Goal: Task Accomplishment & Management: Manage account settings

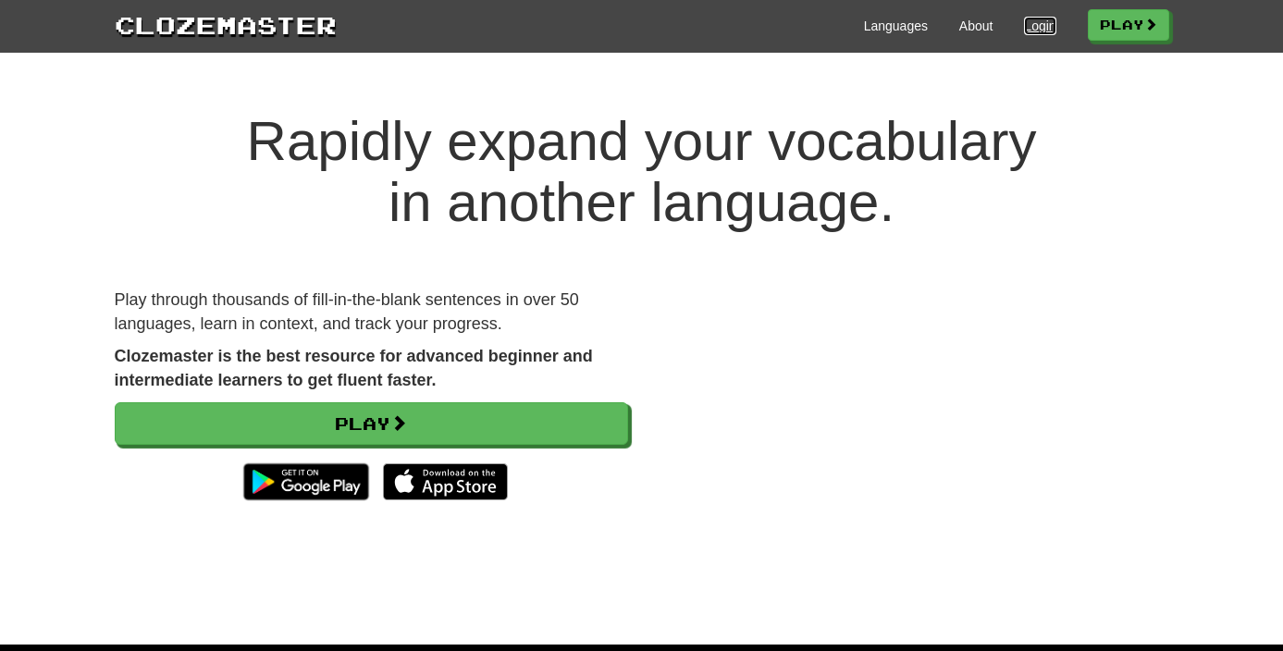
click at [1030, 23] on link "Login" at bounding box center [1039, 26] width 31 height 19
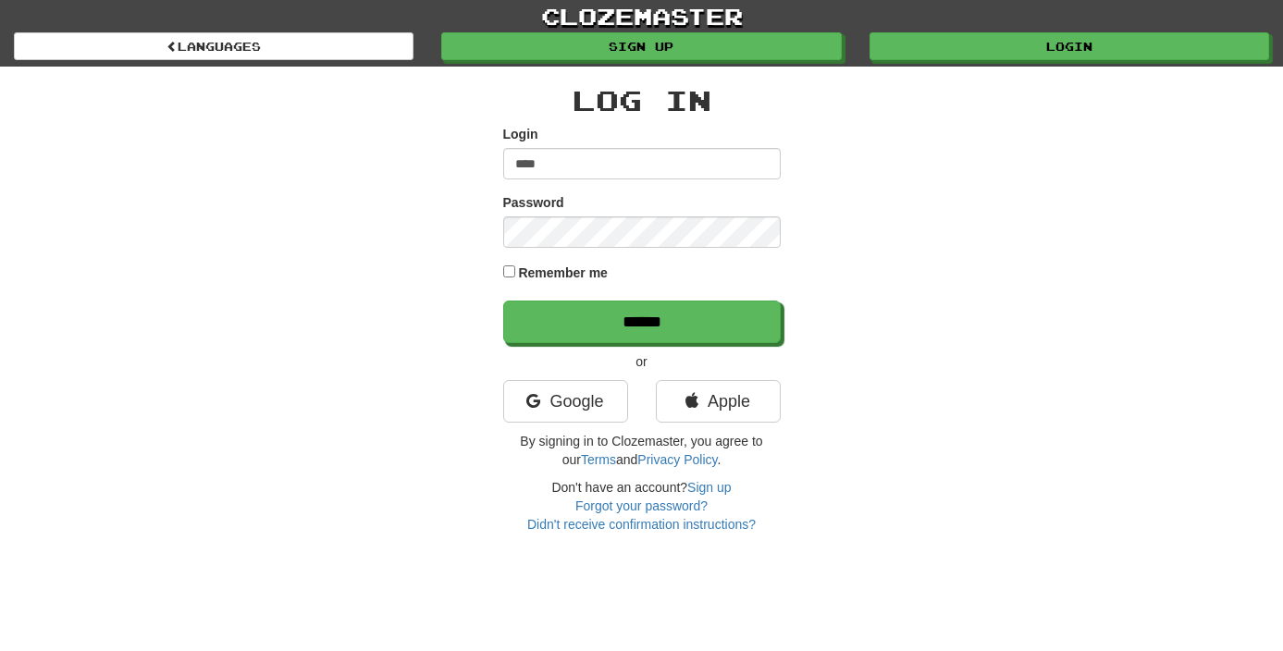
type input "****"
click at [503, 301] on input "******" at bounding box center [642, 322] width 278 height 43
